Goal: Transaction & Acquisition: Purchase product/service

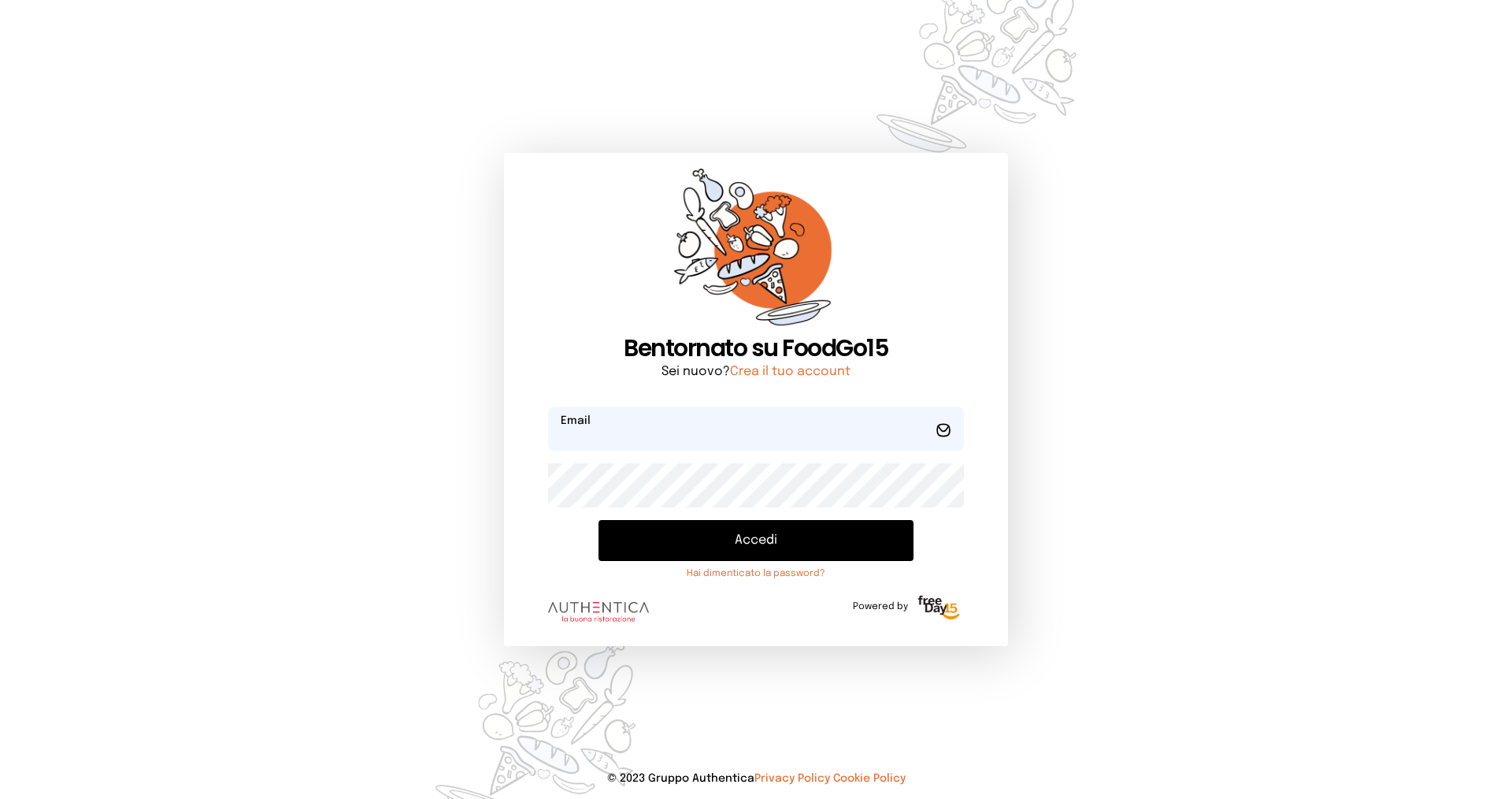
type input "**********"
click at [697, 532] on button "Accedi" at bounding box center [756, 540] width 315 height 41
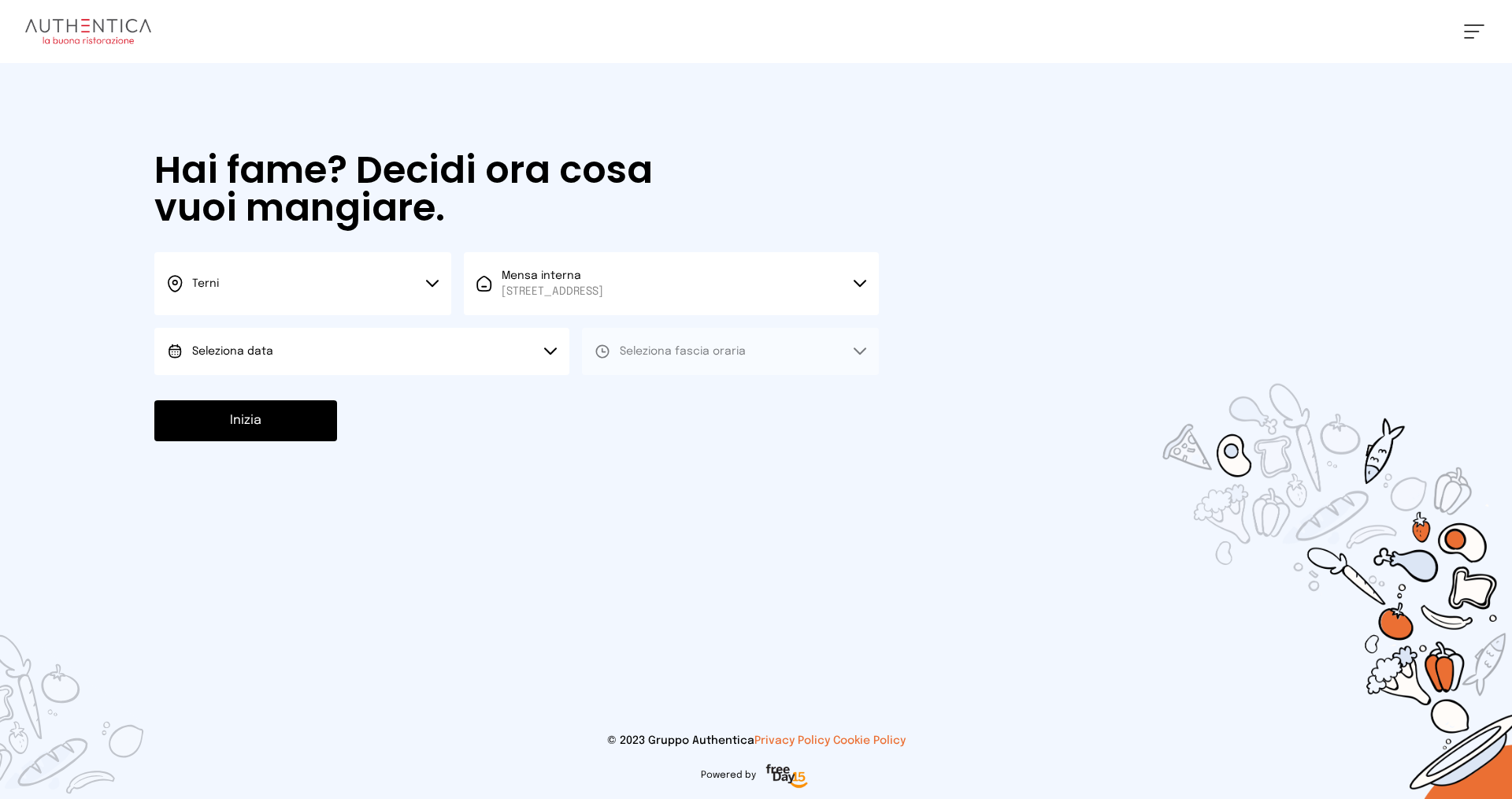
click at [367, 279] on button "Terni" at bounding box center [302, 284] width 297 height 63
click at [371, 336] on li "Terni" at bounding box center [302, 336] width 297 height 42
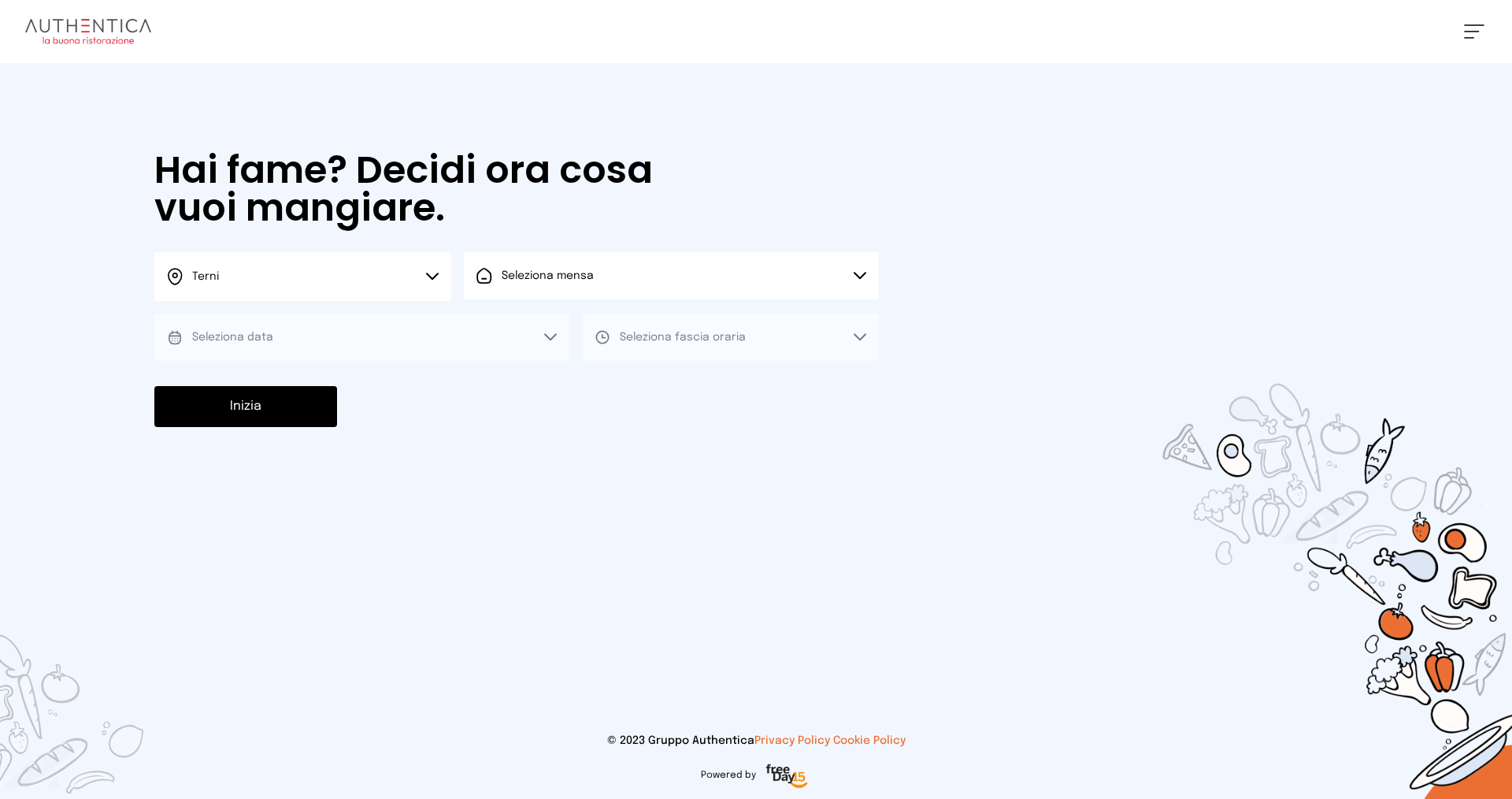
click at [552, 279] on span "Seleziona mensa" at bounding box center [547, 275] width 92 height 11
click at [564, 322] on span "Mensa interna" at bounding box center [553, 320] width 102 height 16
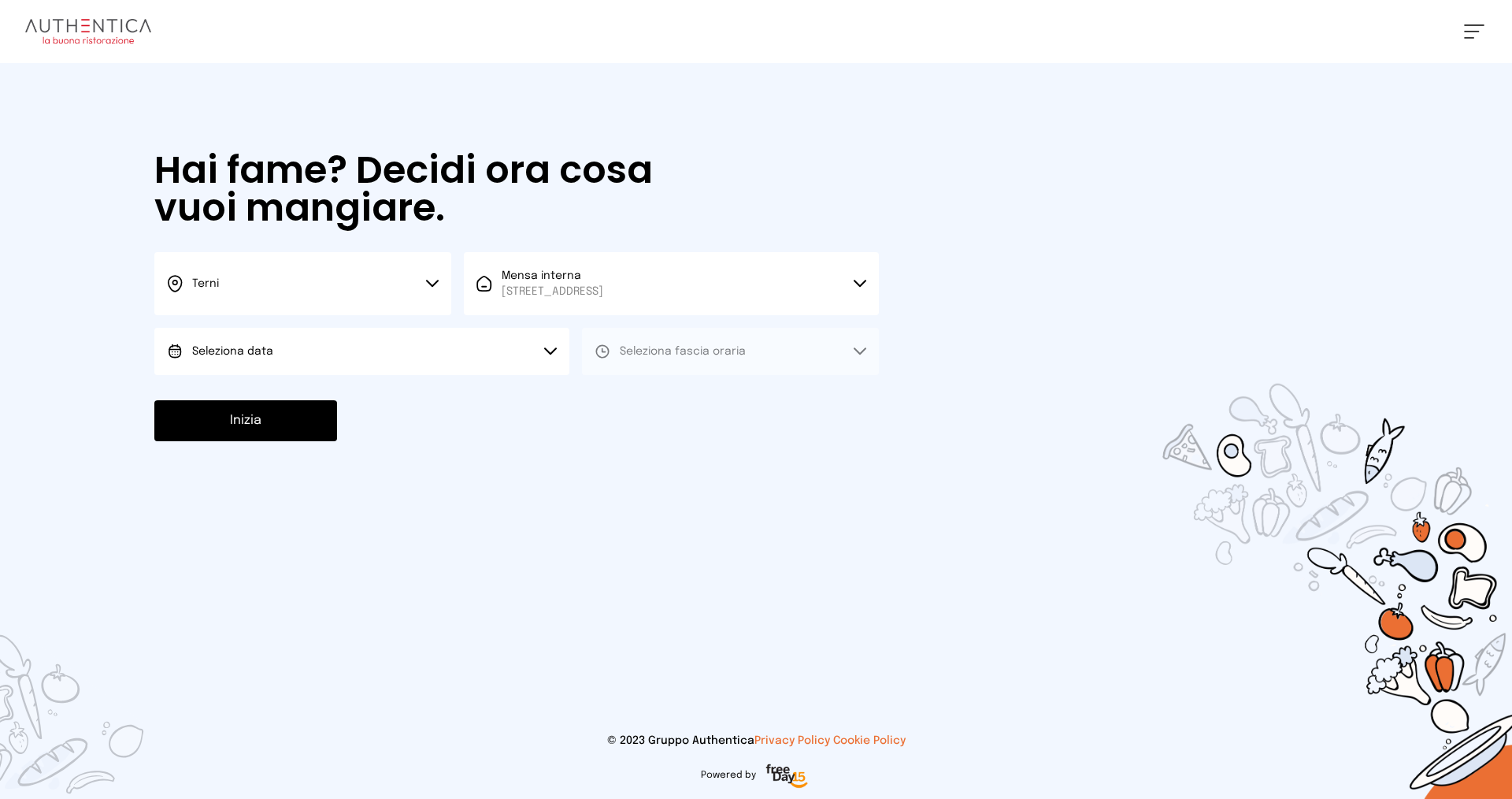
click at [337, 351] on button "Seleziona data" at bounding box center [361, 351] width 415 height 47
click at [352, 394] on li "[DATE], [DATE]" at bounding box center [361, 395] width 415 height 41
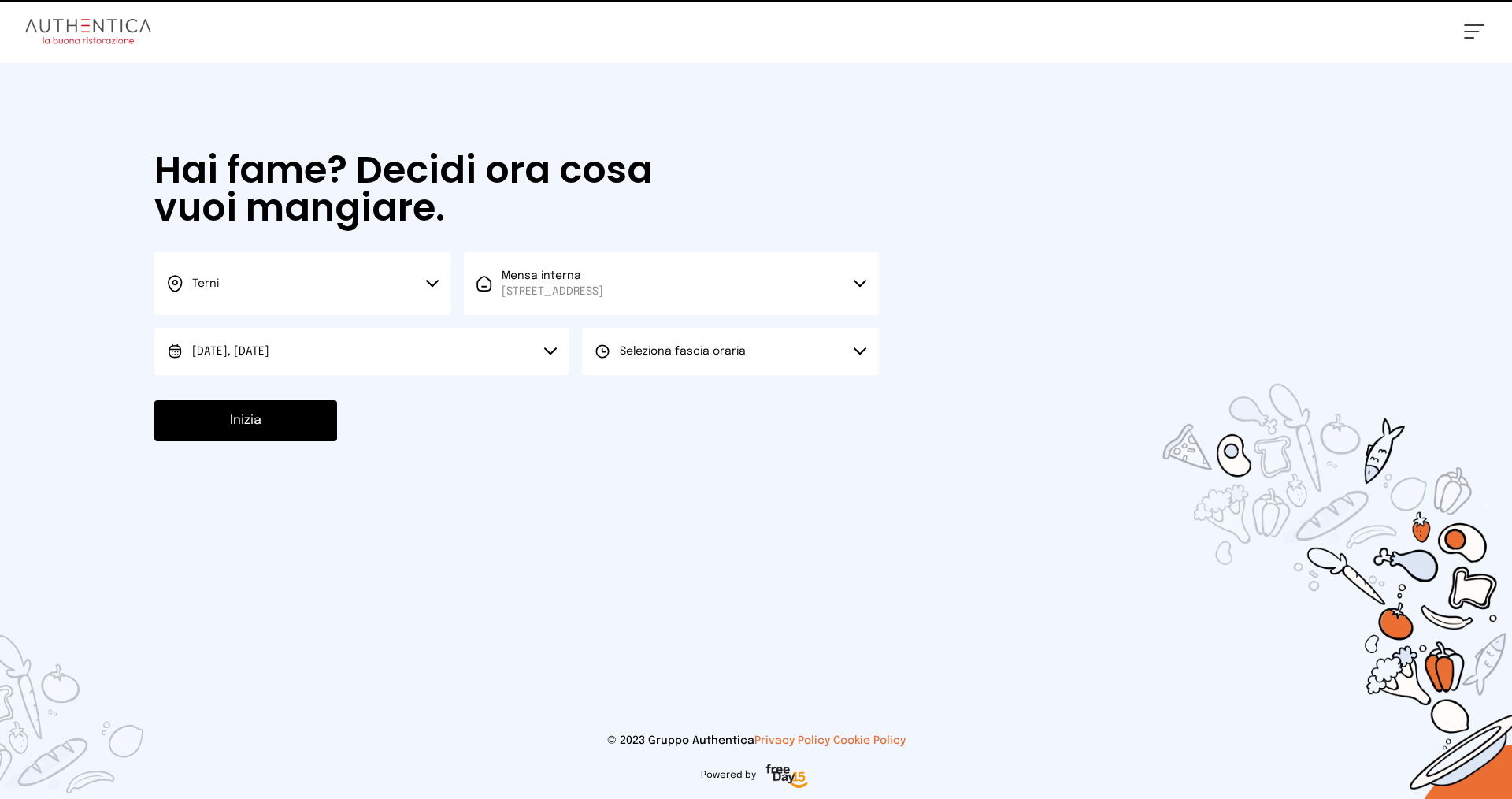
click at [651, 348] on span "Seleziona fascia oraria" at bounding box center [683, 351] width 126 height 11
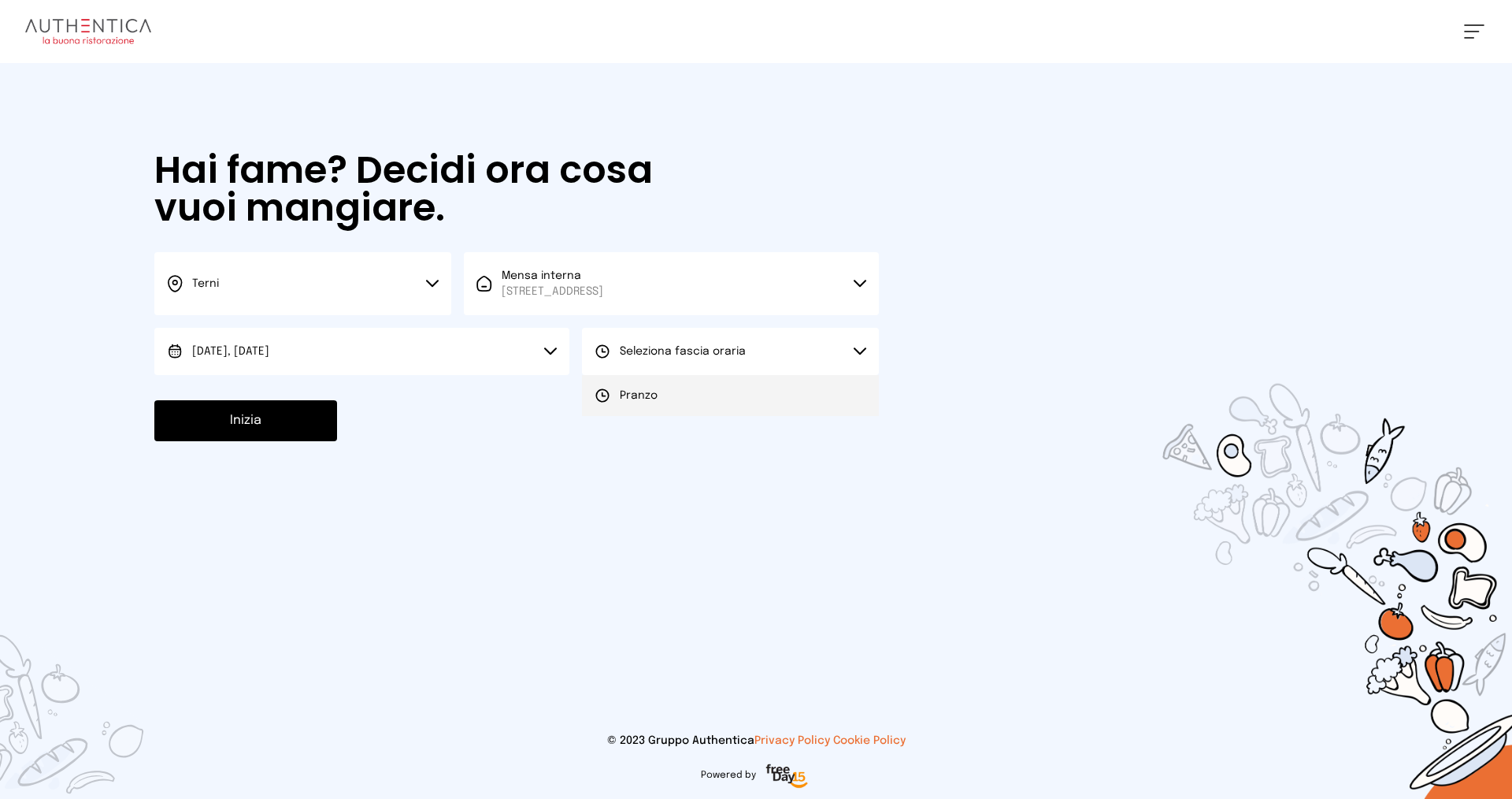
click at [656, 396] on span "Pranzo" at bounding box center [639, 395] width 38 height 16
click at [301, 429] on button "Inizia" at bounding box center [245, 421] width 183 height 41
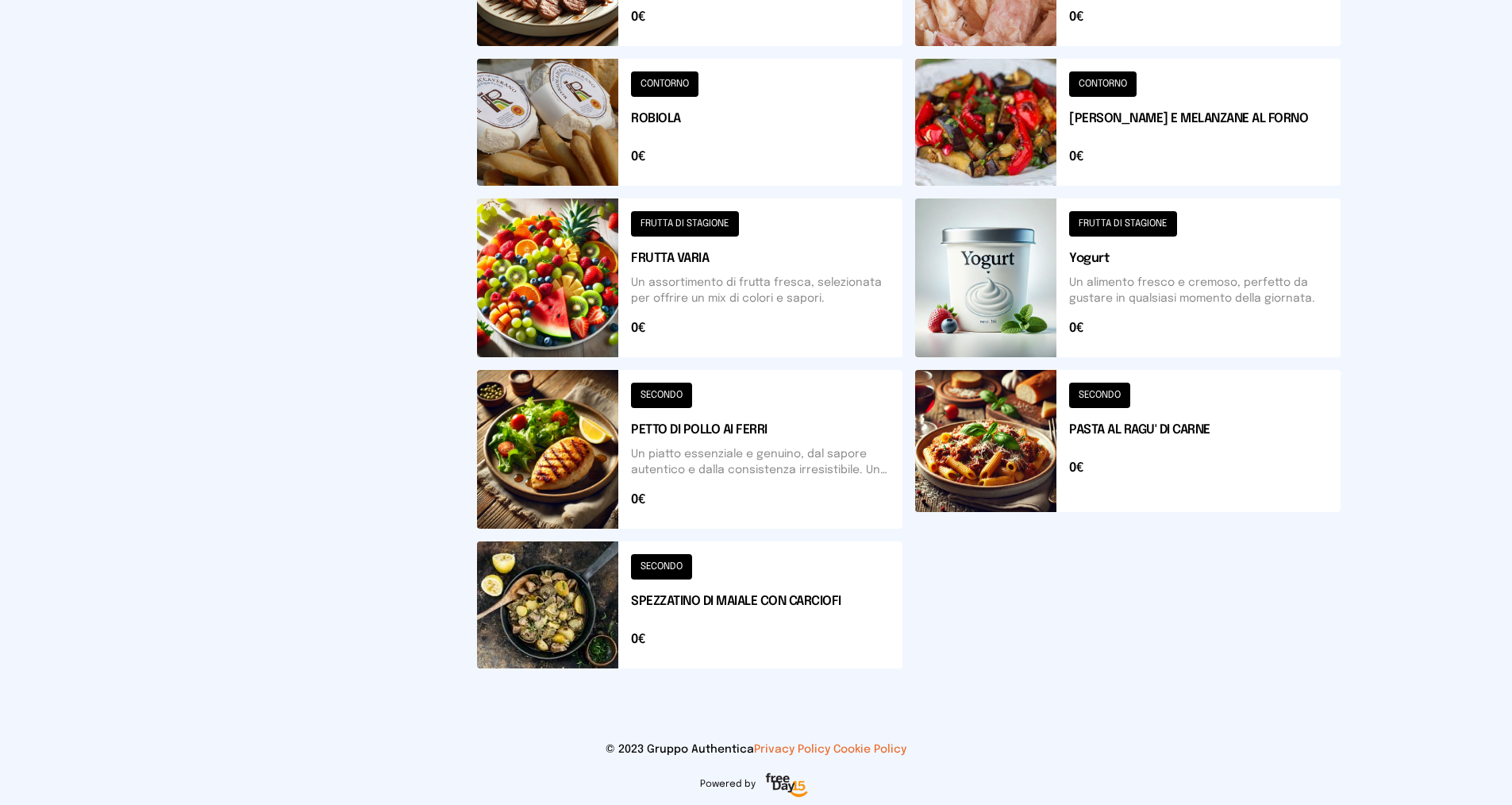
scroll to position [617, 0]
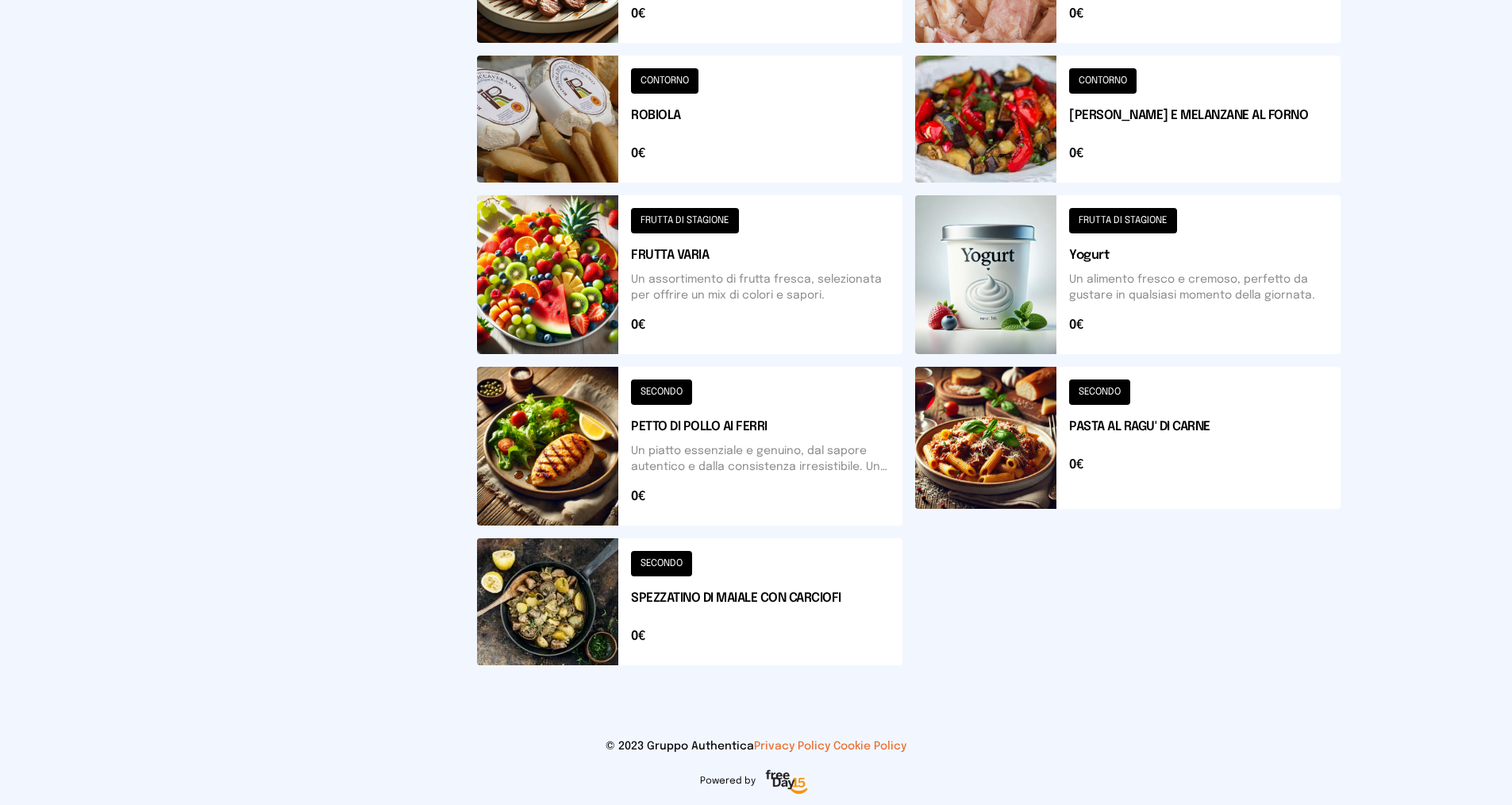
click at [701, 218] on button at bounding box center [690, 275] width 425 height 159
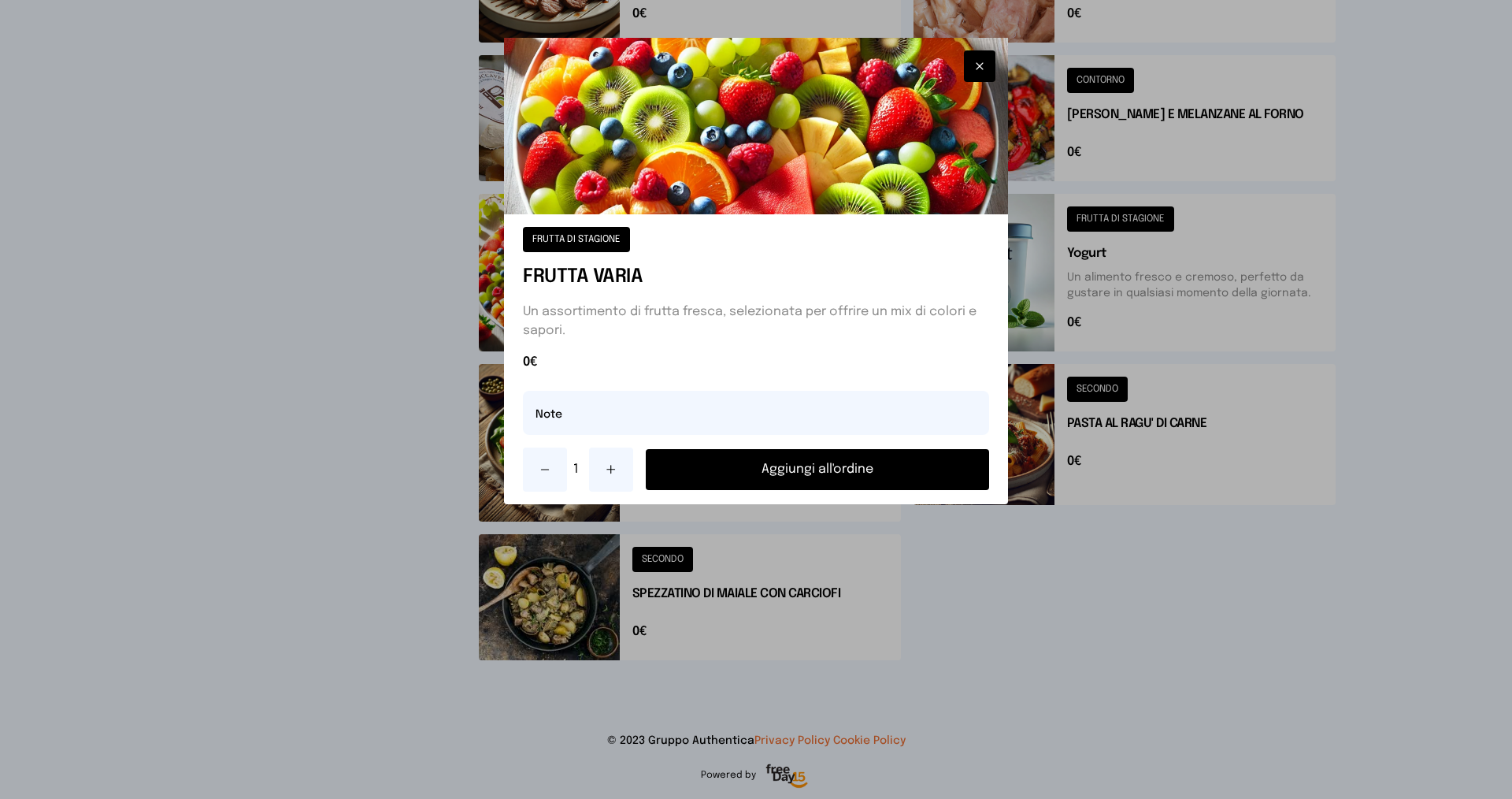
click at [726, 463] on button "Aggiungi all'ordine" at bounding box center [817, 470] width 344 height 41
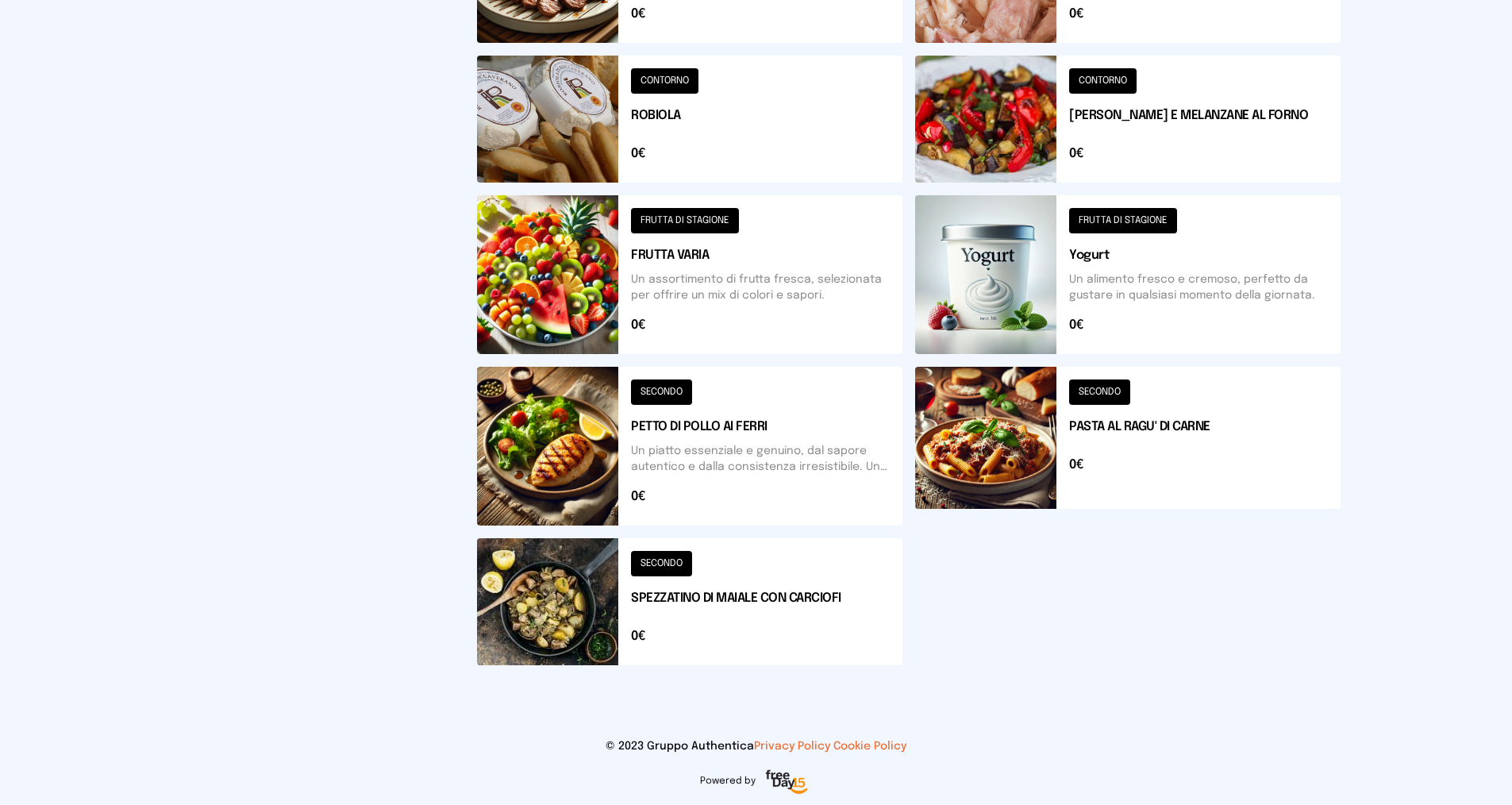
click at [1090, 78] on button at bounding box center [1127, 119] width 425 height 127
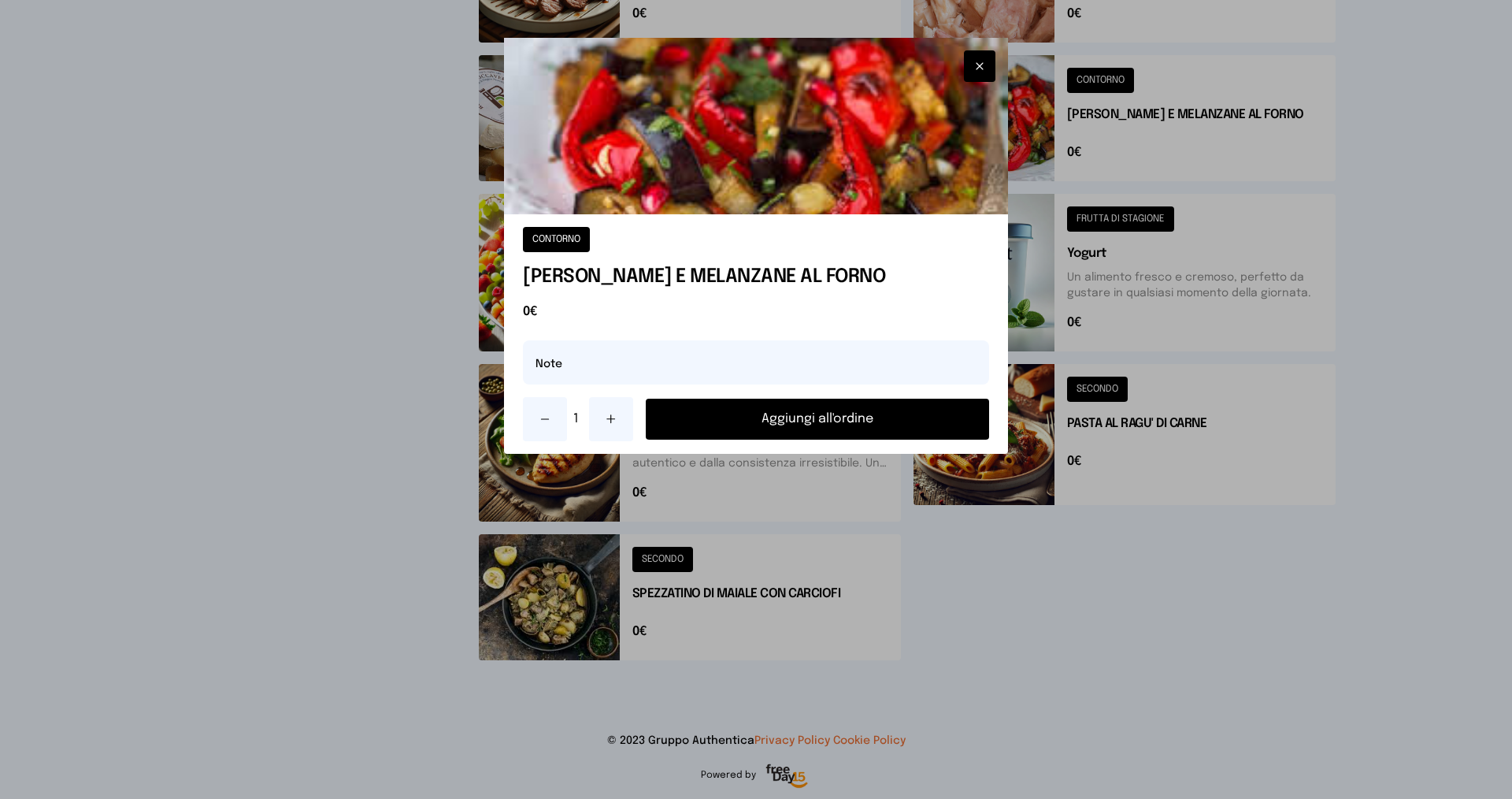
click at [899, 416] on button "Aggiungi all'ordine" at bounding box center [817, 419] width 344 height 41
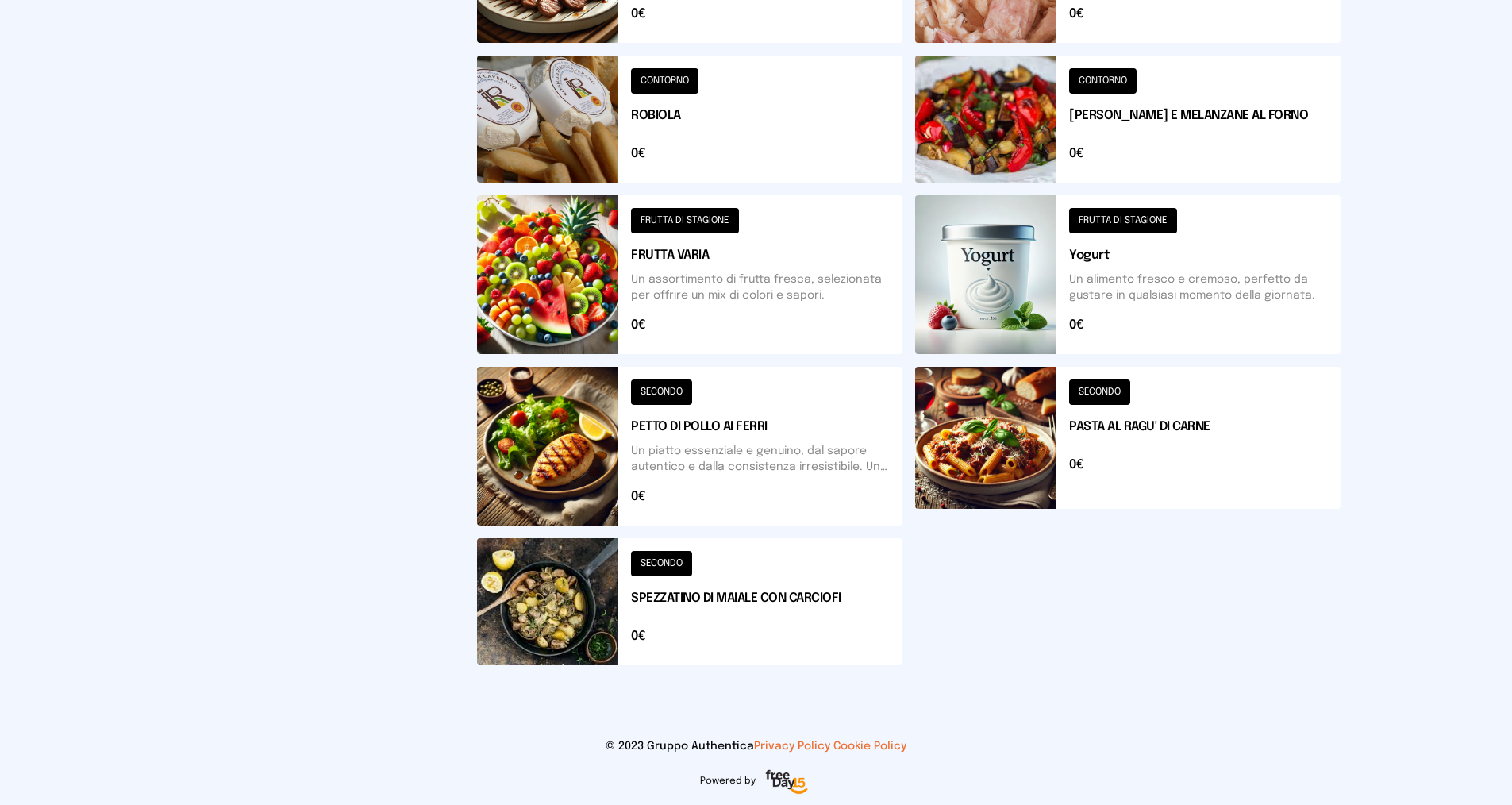
click at [672, 558] on button at bounding box center [690, 601] width 425 height 127
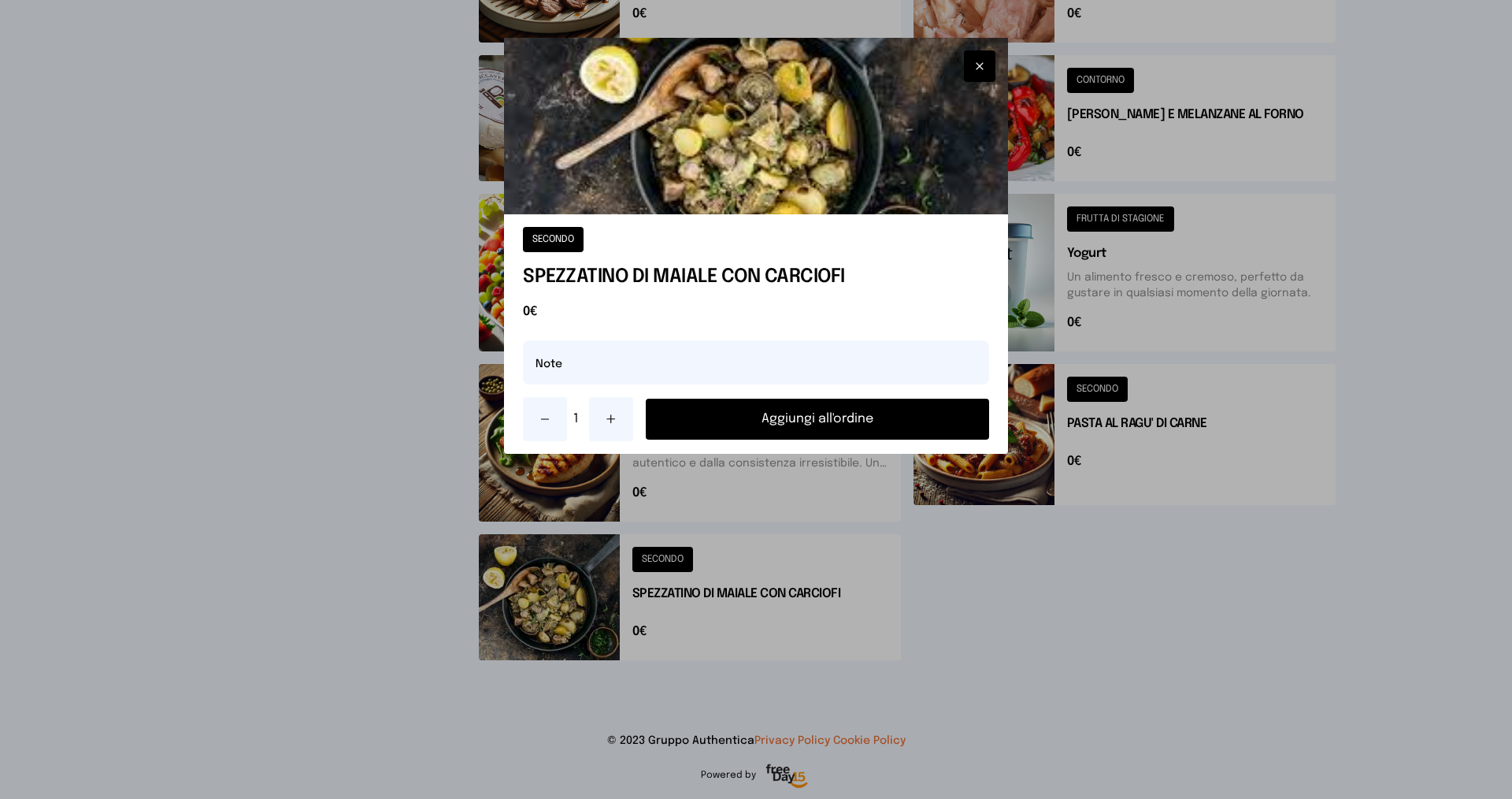
click at [712, 427] on button "Aggiungi all'ordine" at bounding box center [817, 419] width 344 height 41
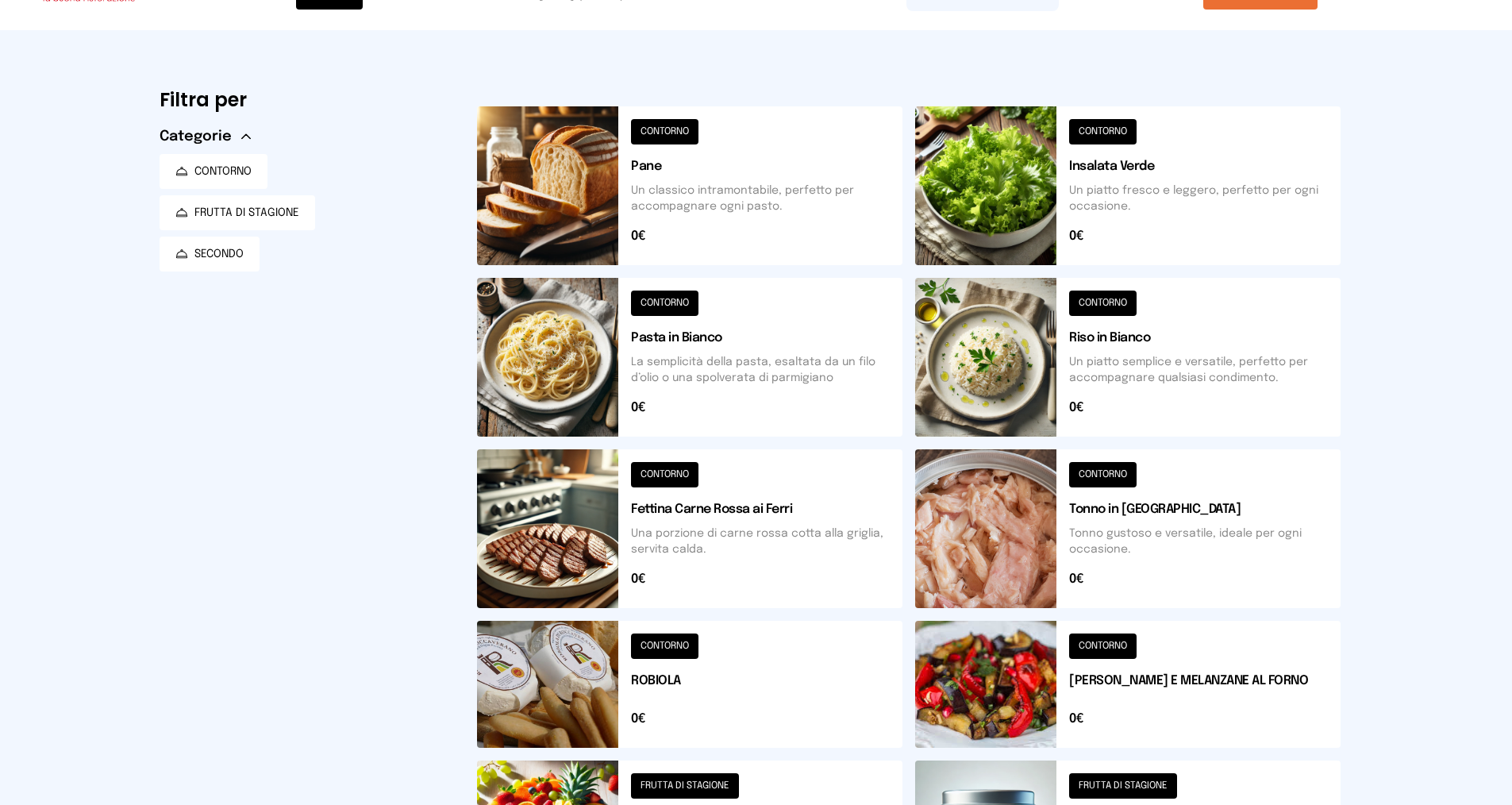
scroll to position [45, 0]
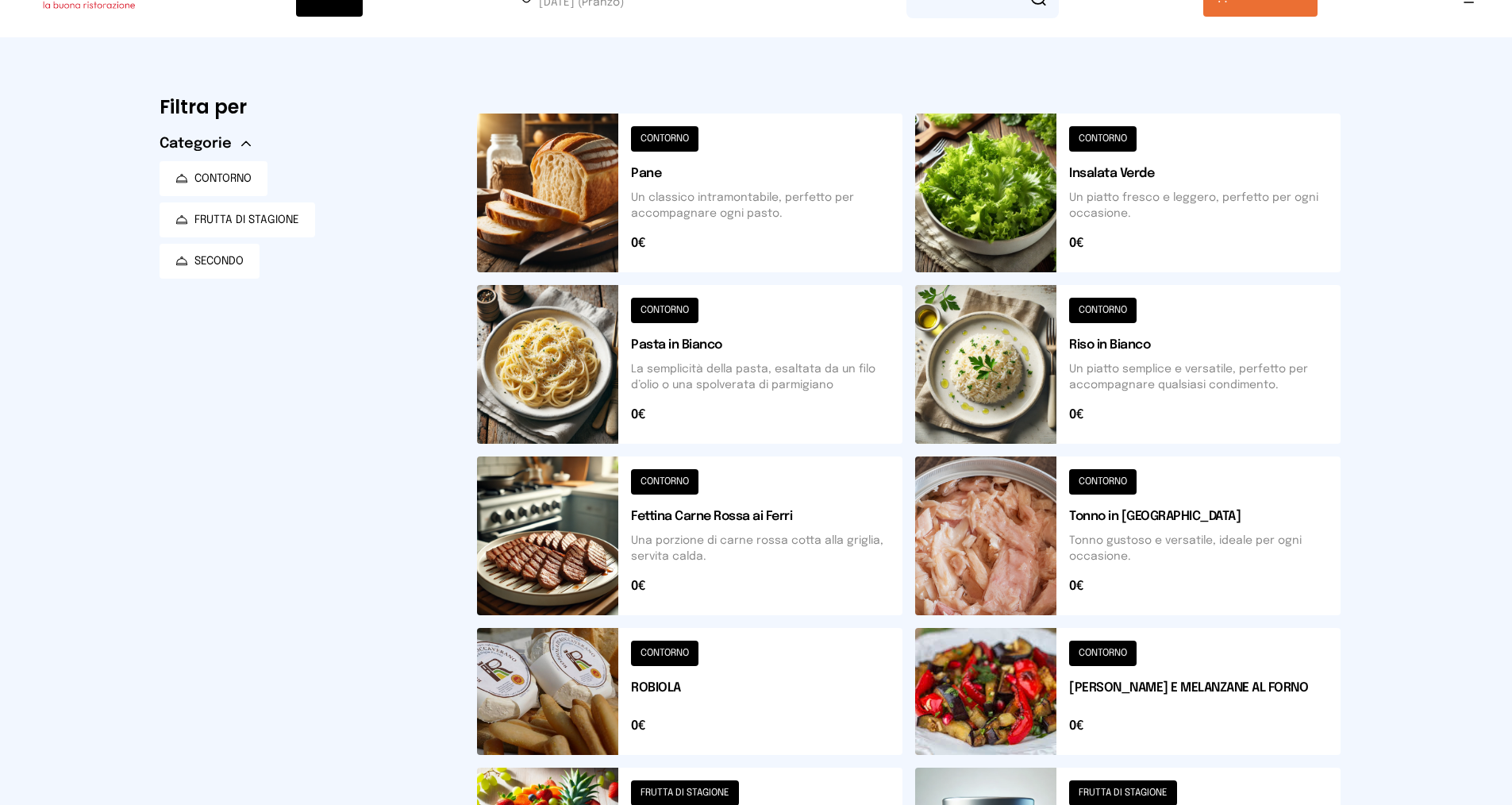
click at [672, 136] on button at bounding box center [690, 193] width 425 height 159
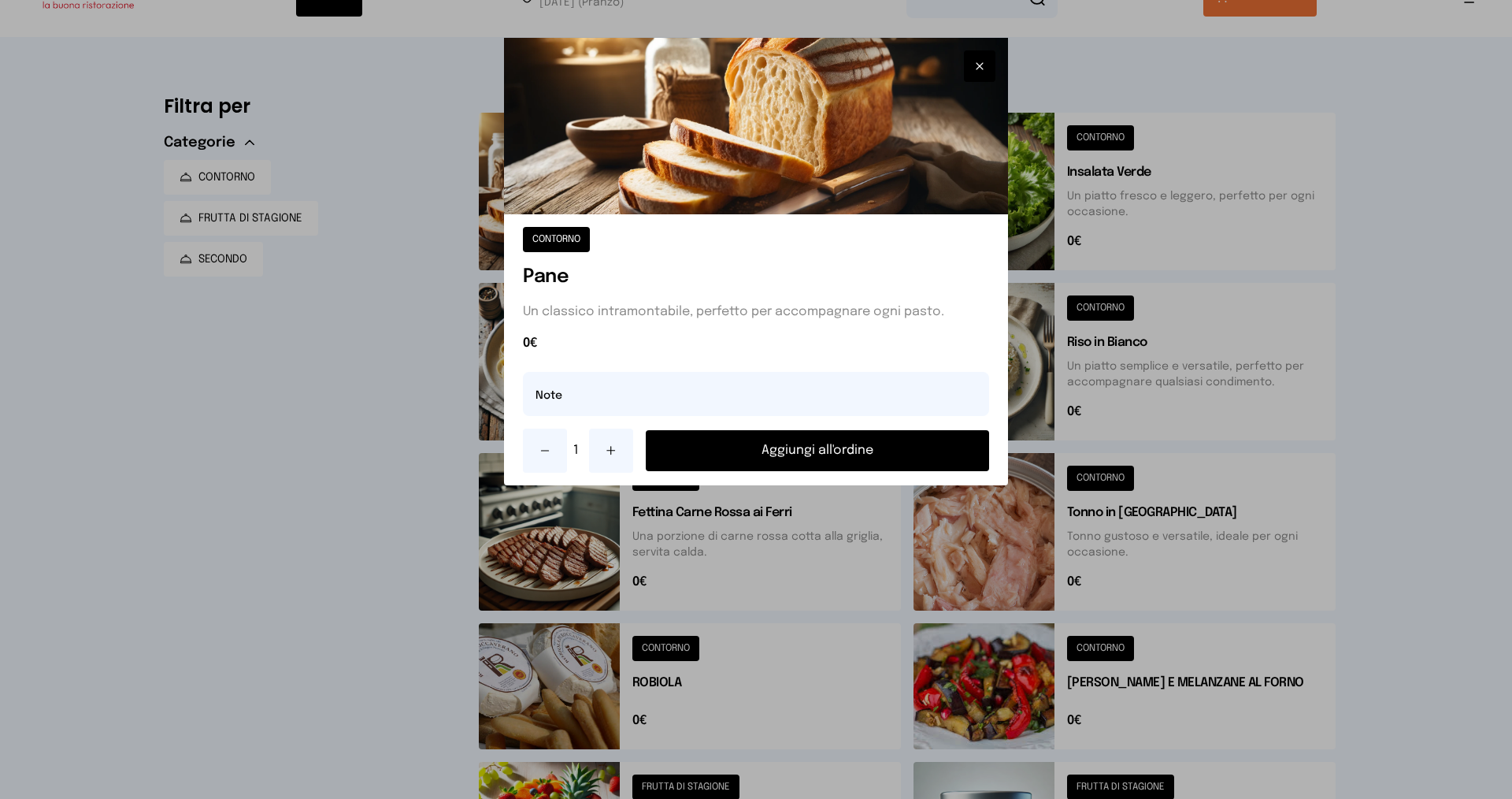
click at [772, 451] on button "Aggiungi all'ordine" at bounding box center [817, 450] width 344 height 41
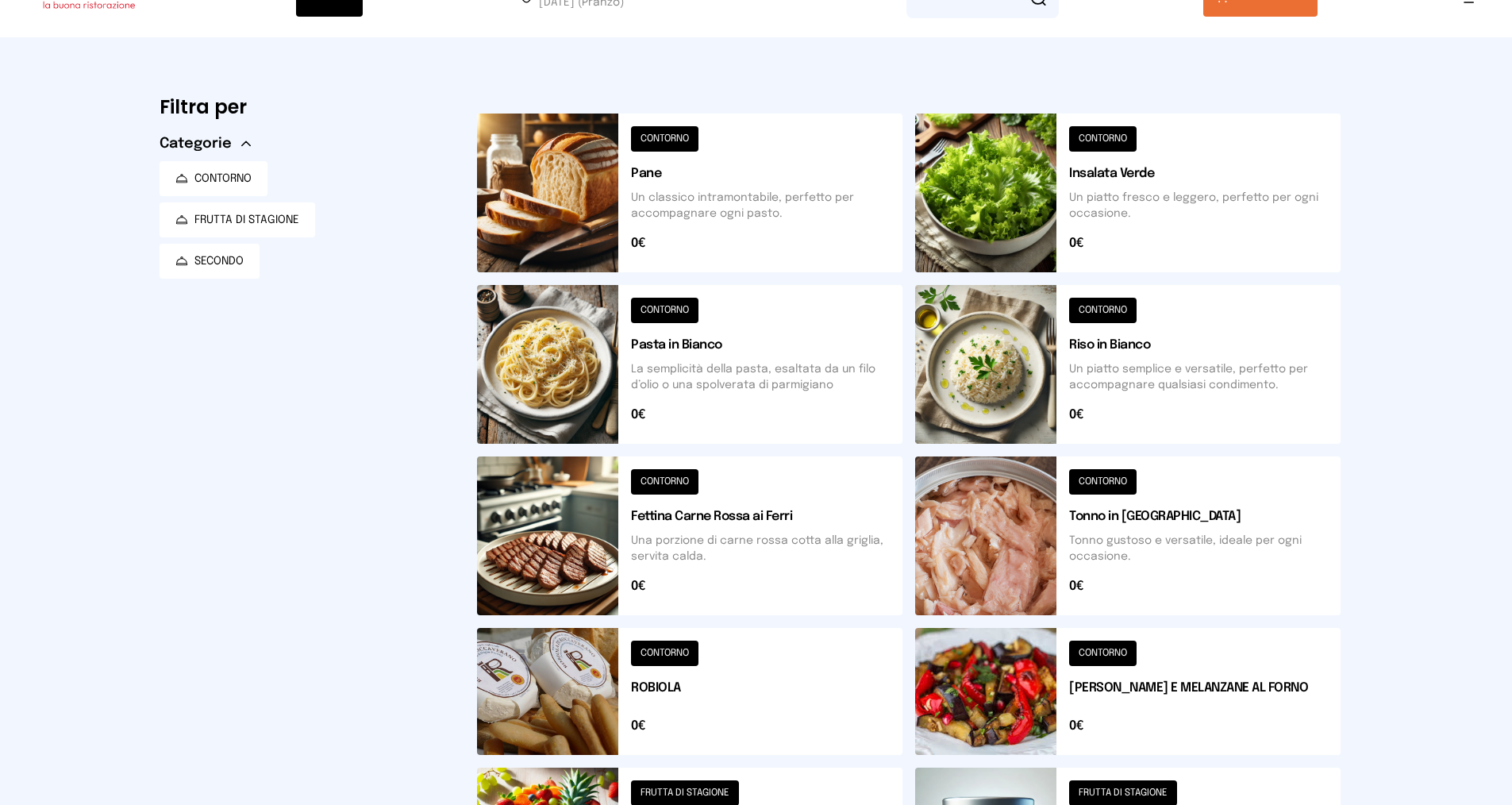
scroll to position [0, 0]
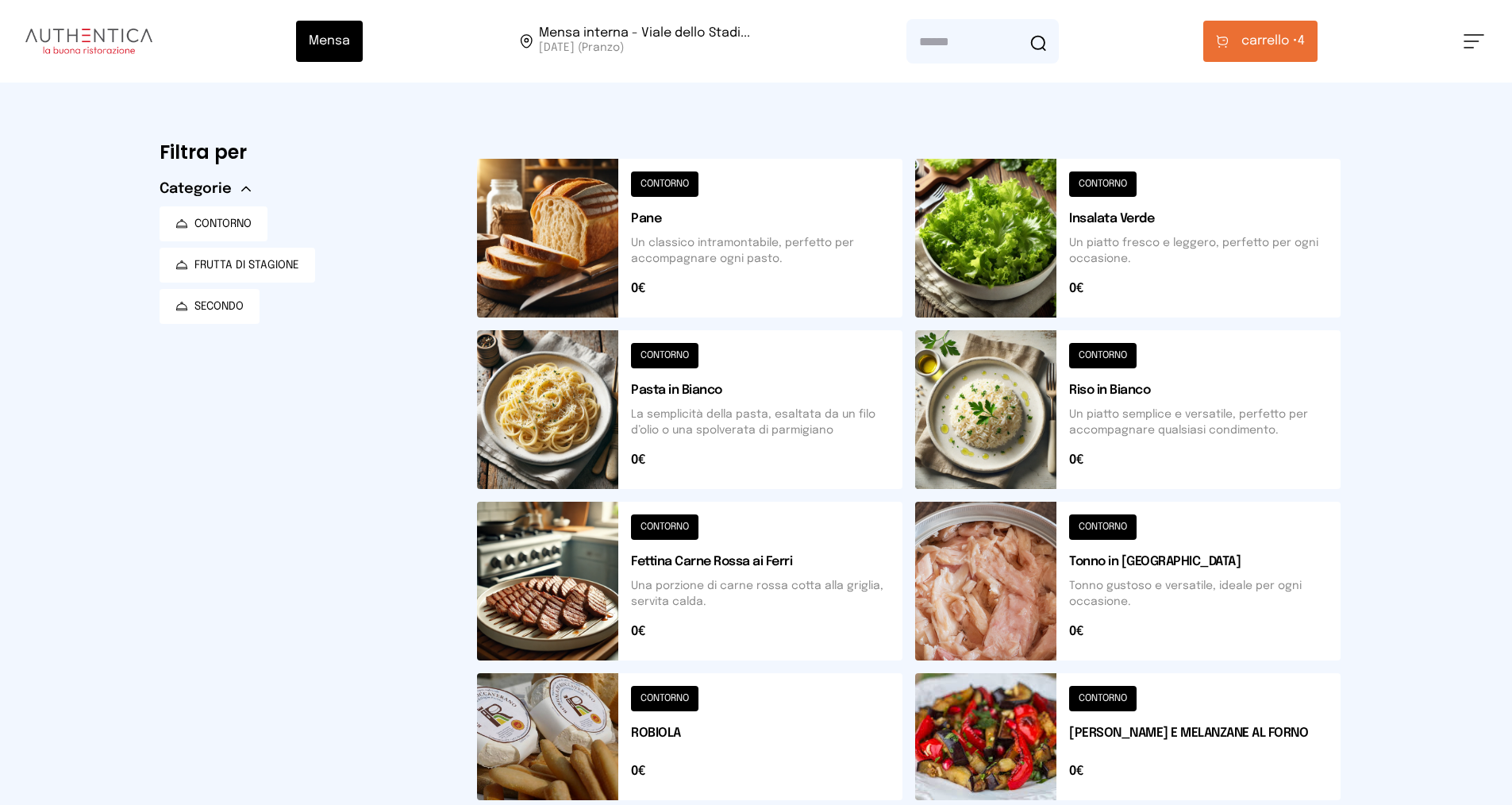
click at [1237, 48] on button "carrello • 4" at bounding box center [1260, 41] width 114 height 41
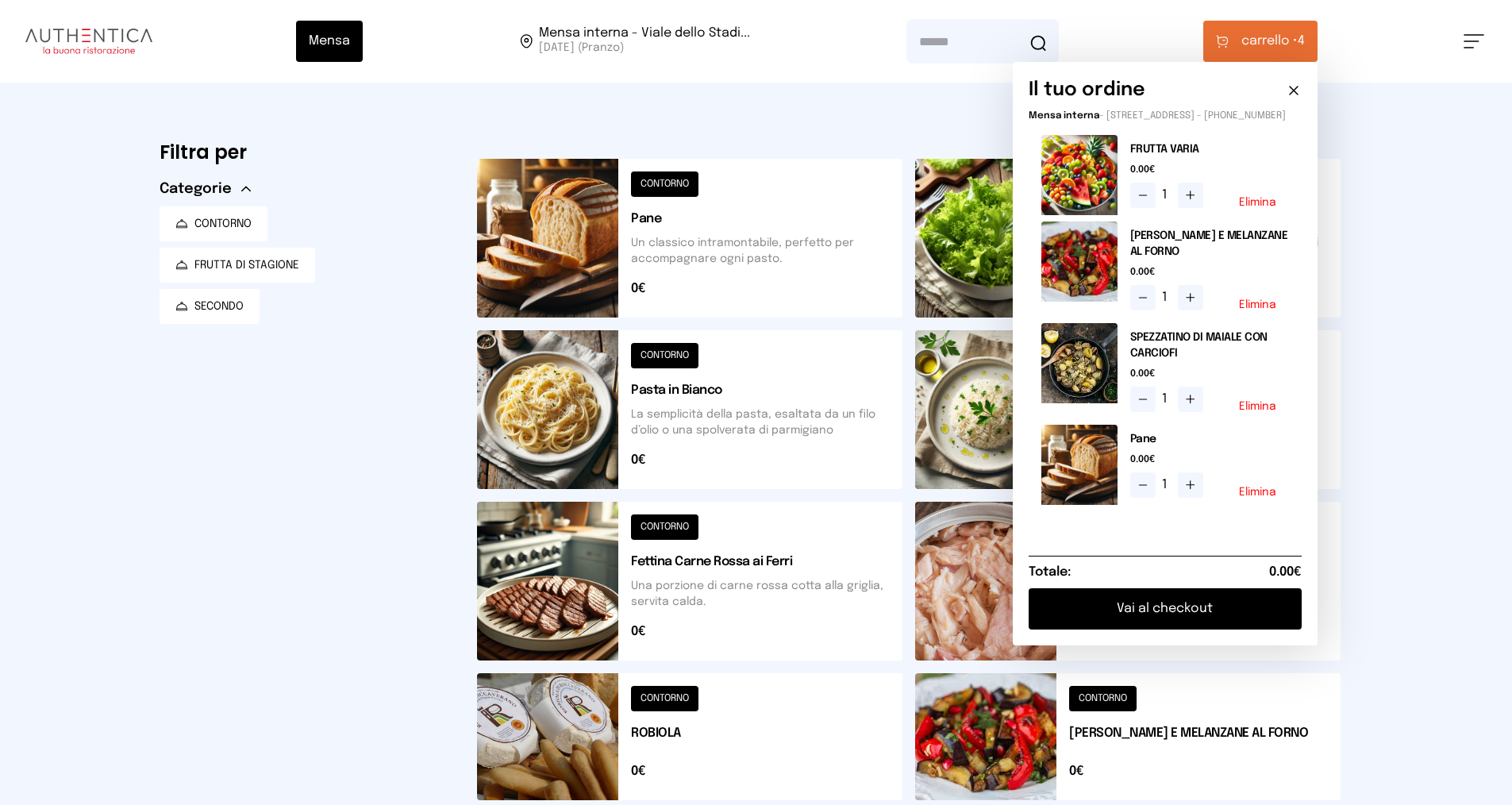
click at [1156, 618] on button "Vai al checkout" at bounding box center [1165, 609] width 273 height 41
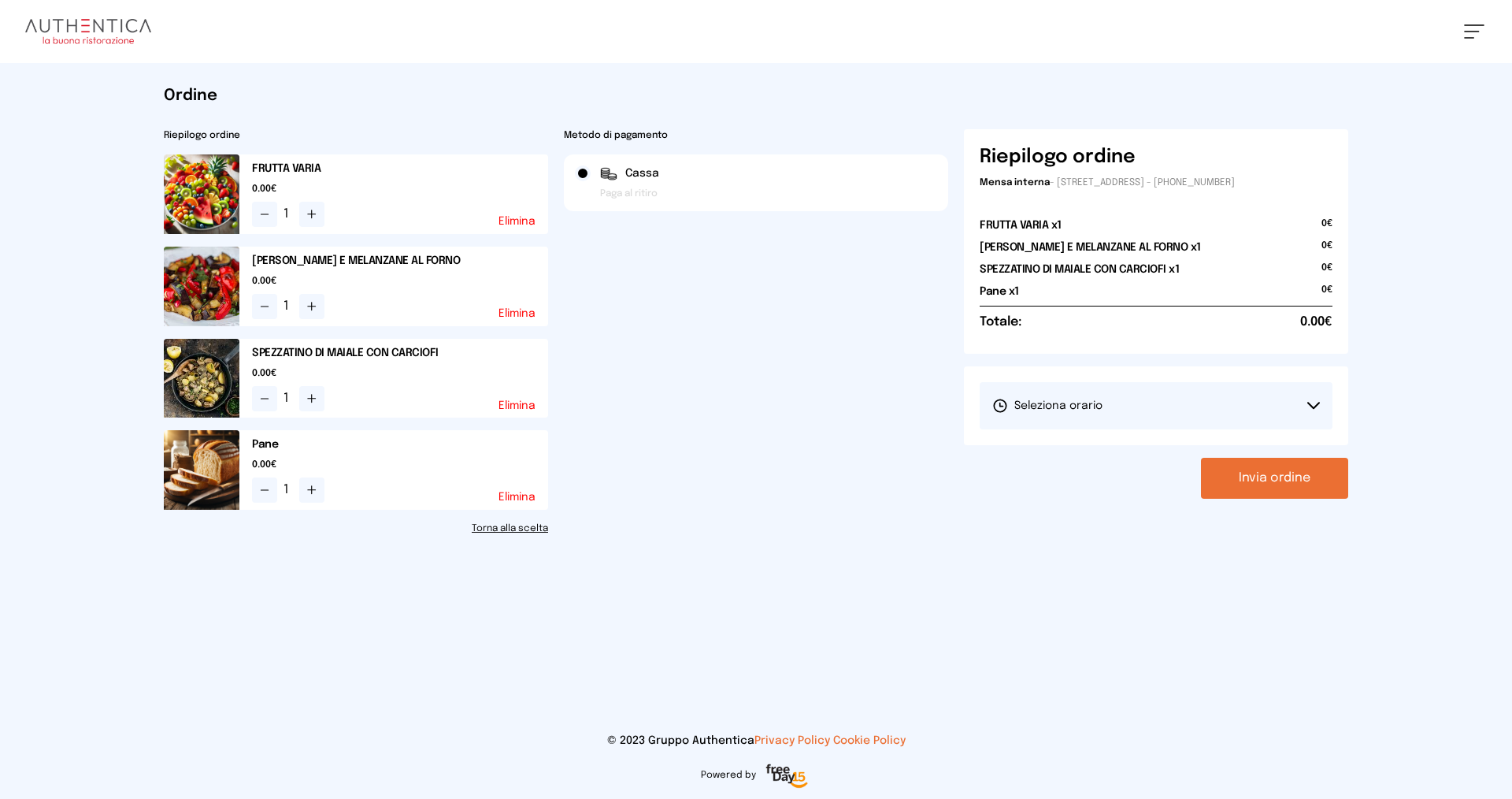
click at [1073, 406] on span "Seleziona orario" at bounding box center [1047, 405] width 110 height 16
click at [1081, 449] on span "1° Turno (13:00 - 15:00)" at bounding box center [1052, 449] width 119 height 16
click at [1234, 474] on button "Invia ordine" at bounding box center [1275, 478] width 147 height 41
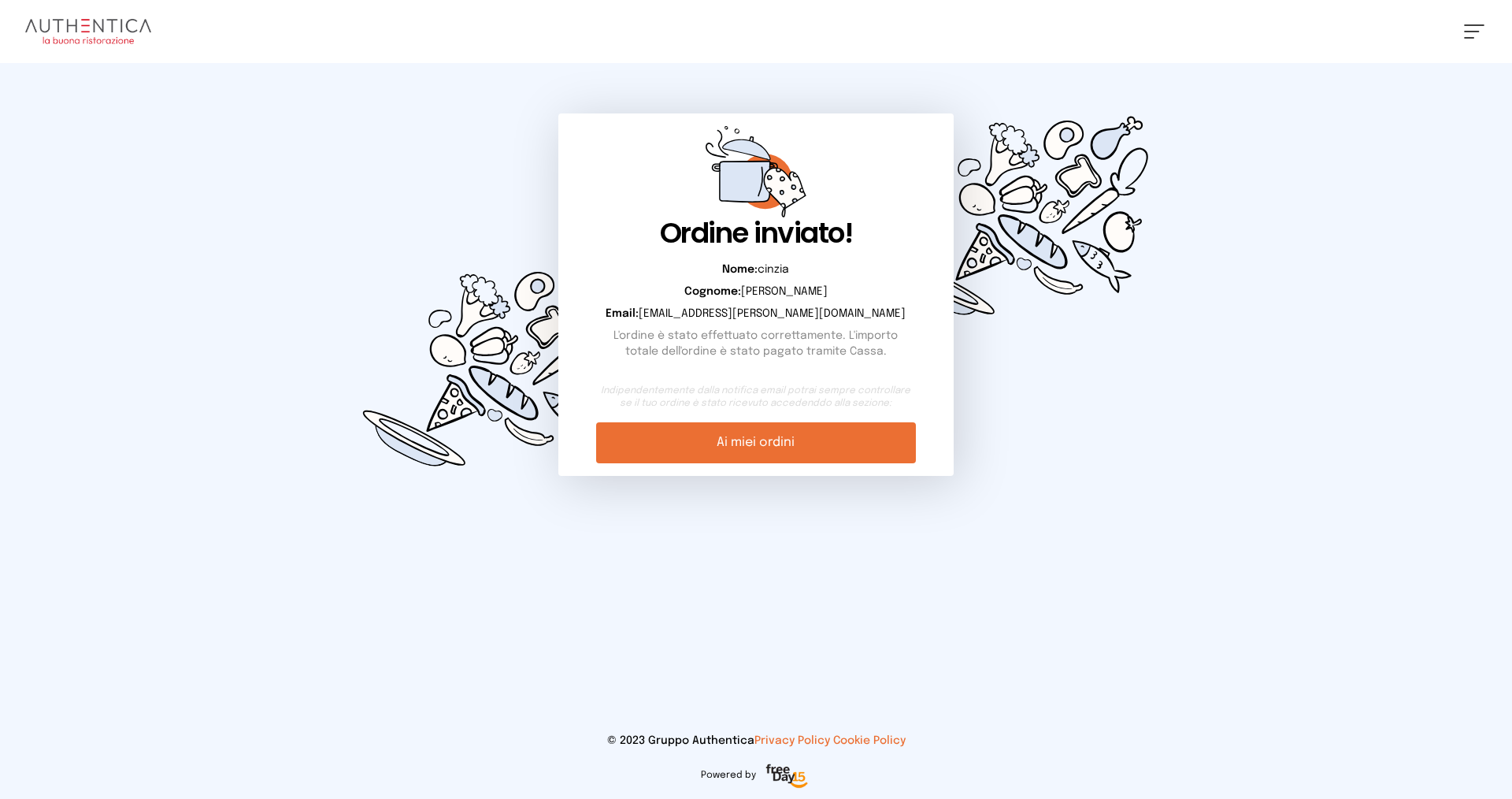
click at [849, 445] on link "Ai miei ordini" at bounding box center [756, 443] width 319 height 41
